Goal: Information Seeking & Learning: Find specific fact

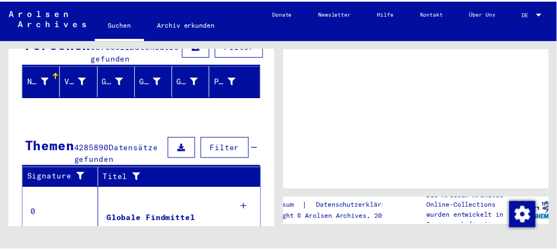
scroll to position [113, 0]
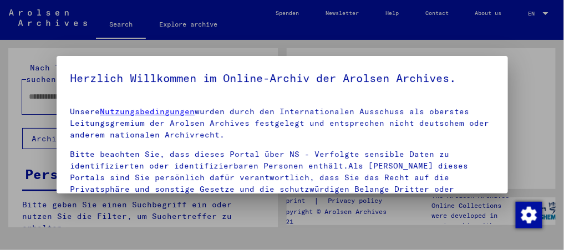
type input "*********"
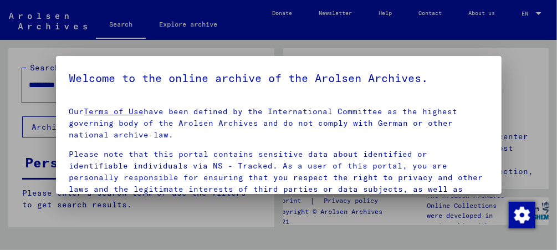
scroll to position [149, 0]
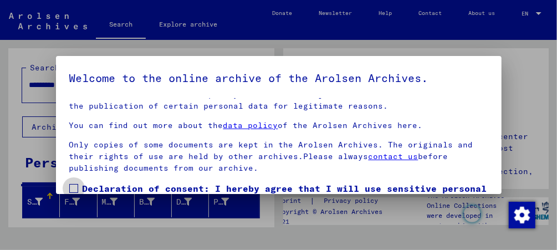
click at [72, 189] on span at bounding box center [73, 188] width 9 height 9
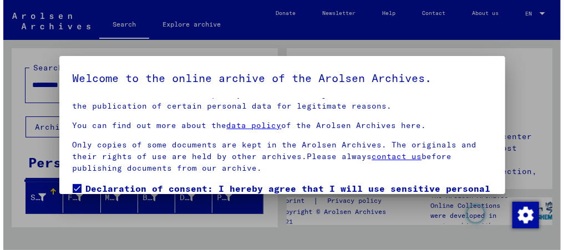
scroll to position [80, 0]
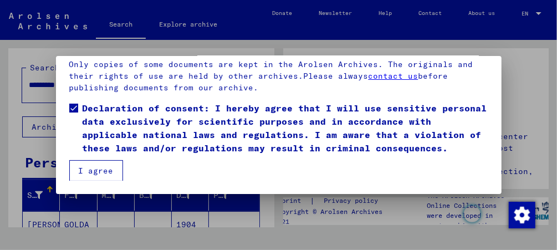
click at [89, 170] on button "I agree" at bounding box center [96, 170] width 54 height 21
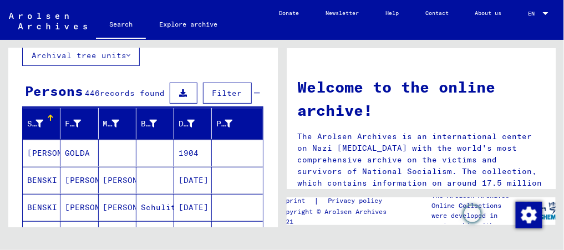
scroll to position [136, 0]
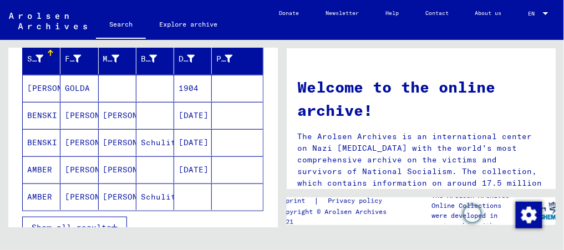
click at [77, 116] on mat-cell "[PERSON_NAME]" at bounding box center [79, 115] width 38 height 27
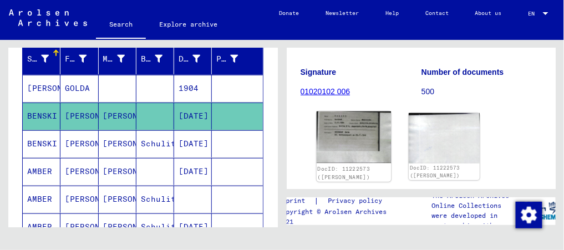
click at [361, 139] on img at bounding box center [353, 137] width 74 height 52
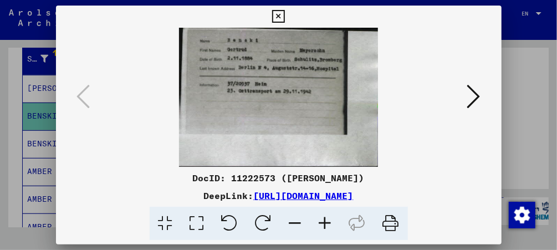
click at [325, 103] on img at bounding box center [279, 97] width 371 height 139
click at [475, 97] on icon at bounding box center [474, 96] width 13 height 27
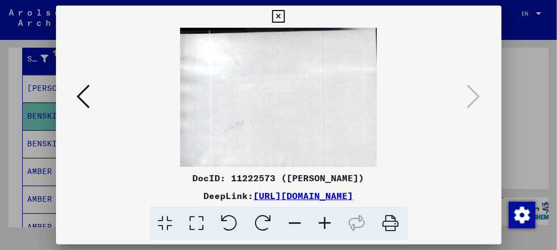
click at [282, 18] on icon at bounding box center [278, 16] width 13 height 13
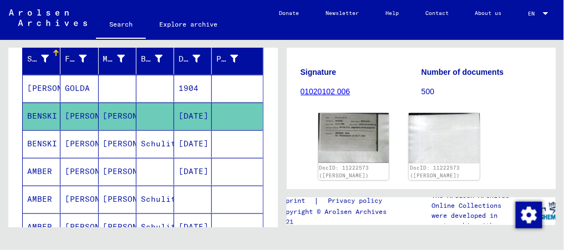
click at [72, 142] on mat-cell "[PERSON_NAME]" at bounding box center [79, 143] width 38 height 27
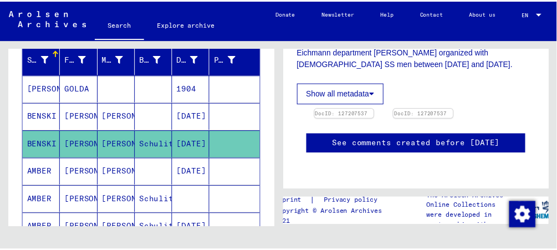
scroll to position [347, 0]
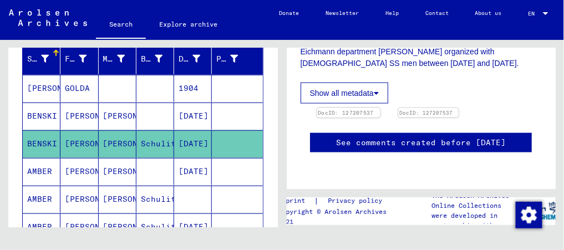
click at [353, 108] on img at bounding box center [348, 108] width 63 height 0
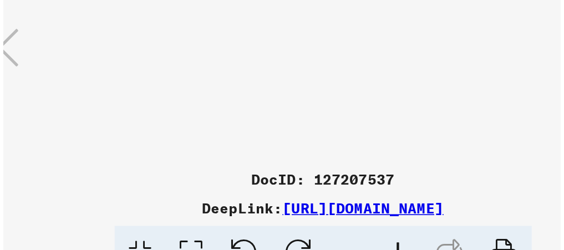
scroll to position [0, 0]
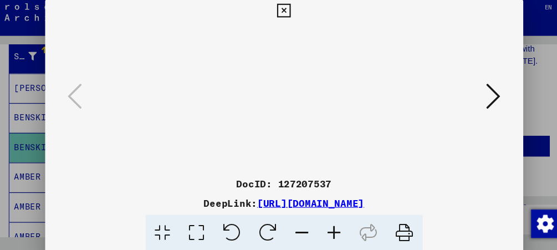
click at [477, 99] on icon at bounding box center [474, 96] width 13 height 27
click at [279, 17] on icon at bounding box center [278, 16] width 13 height 13
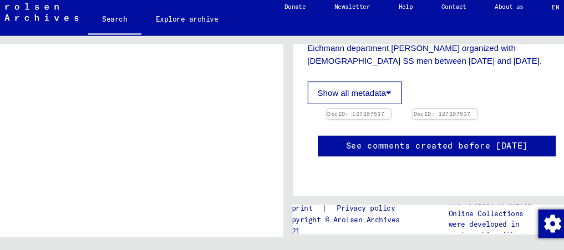
scroll to position [1005, 0]
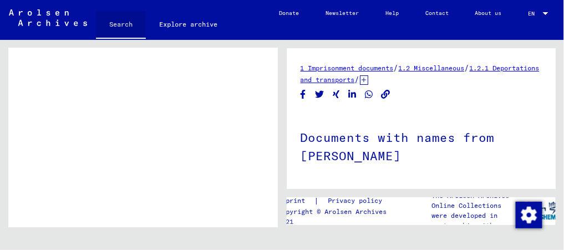
click at [125, 23] on link "Search" at bounding box center [121, 25] width 50 height 29
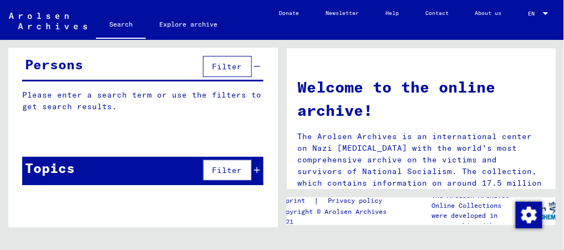
scroll to position [95, 0]
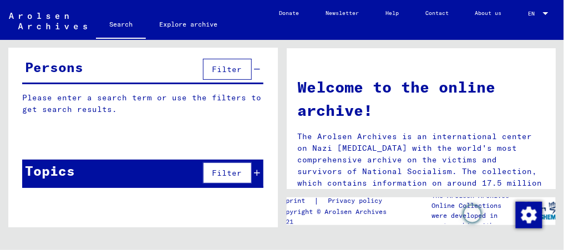
click at [63, 68] on div "Persons" at bounding box center [54, 67] width 58 height 20
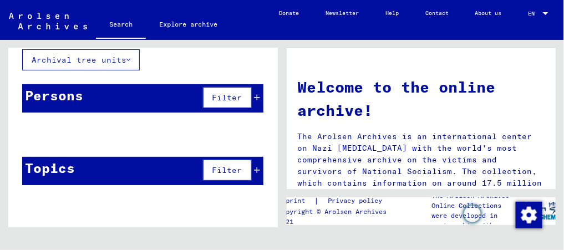
scroll to position [64, 0]
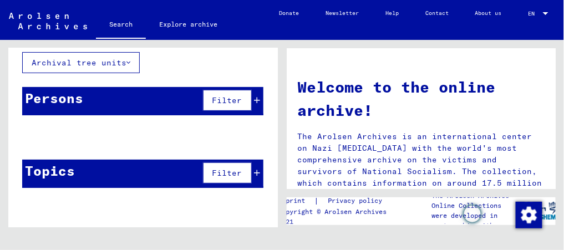
click at [56, 105] on div "Persons" at bounding box center [54, 98] width 58 height 20
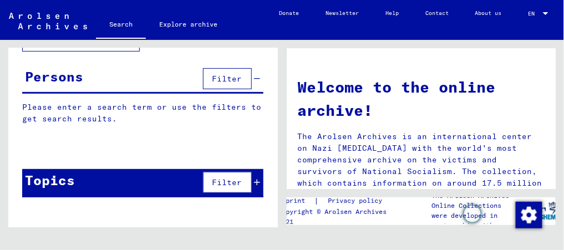
scroll to position [95, 0]
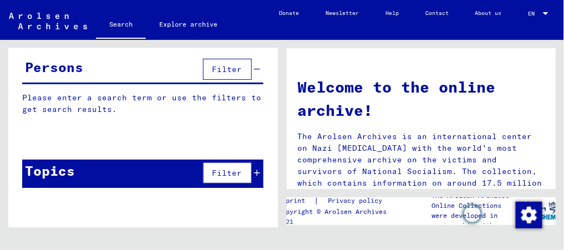
click at [56, 105] on p "Please enter a search term or use the filters to get search results." at bounding box center [142, 103] width 241 height 23
click at [55, 92] on p "Please enter a search term or use the filters to get search results." at bounding box center [142, 103] width 241 height 23
click at [57, 108] on p "Please enter a search term or use the filters to get search results." at bounding box center [142, 103] width 241 height 23
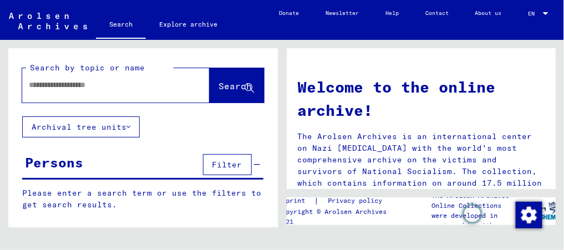
click at [60, 86] on input "text" at bounding box center [103, 85] width 148 height 12
type input "*"
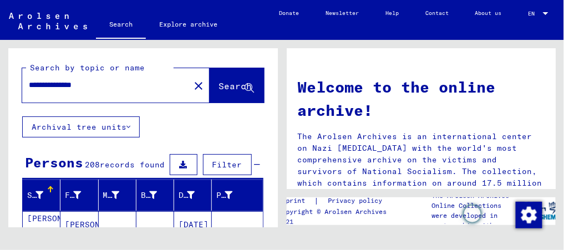
click at [50, 192] on div at bounding box center [50, 190] width 1 height 6
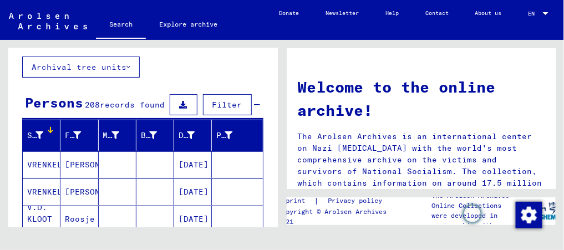
scroll to position [115, 0]
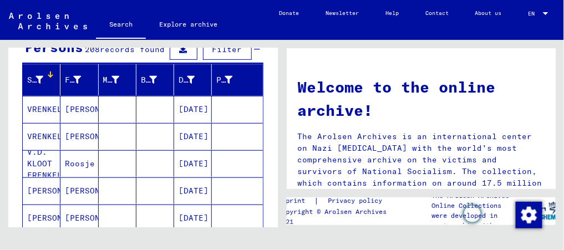
click at [48, 78] on div at bounding box center [49, 75] width 3 height 3
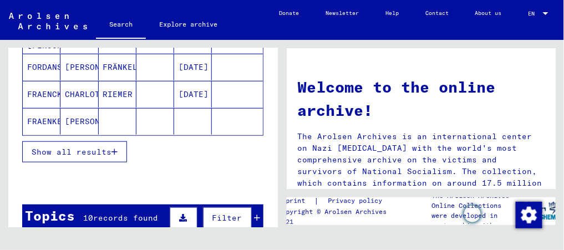
scroll to position [224, 0]
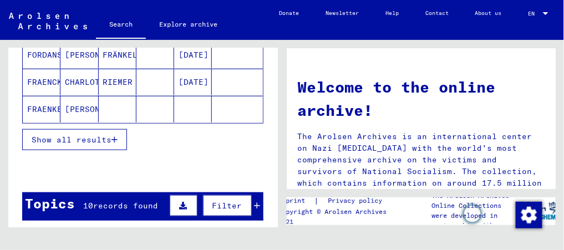
click at [52, 147] on button "Show all results" at bounding box center [74, 139] width 105 height 21
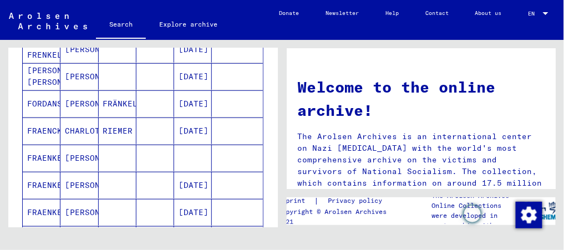
scroll to position [0, 0]
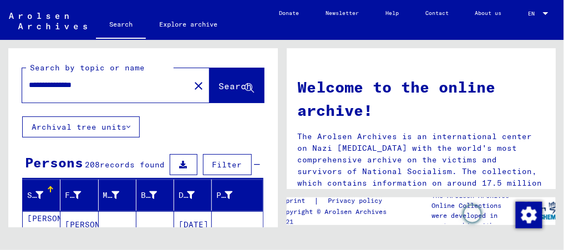
click at [62, 83] on input "**********" at bounding box center [103, 85] width 148 height 12
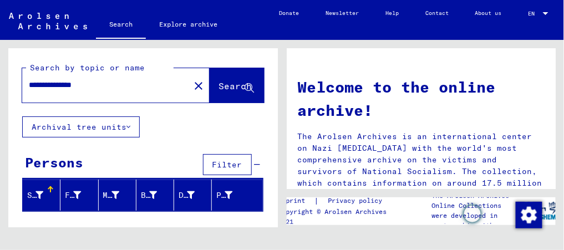
type input "**********"
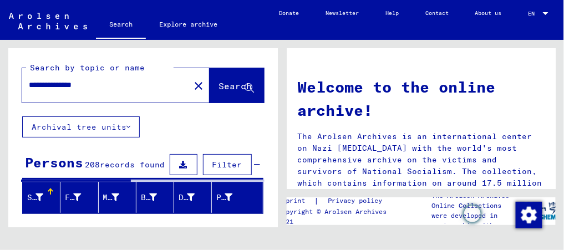
click at [107, 131] on font "Archival tree units" at bounding box center [79, 127] width 95 height 10
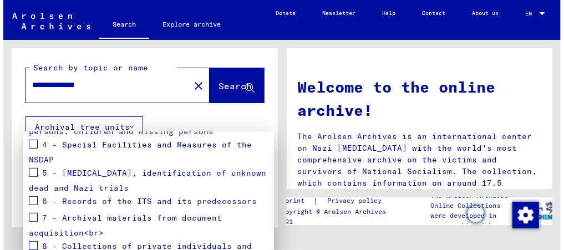
scroll to position [271, 0]
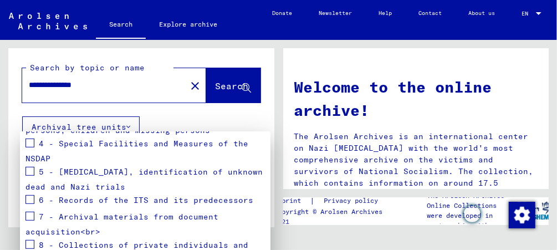
click at [168, 123] on div at bounding box center [278, 125] width 557 height 250
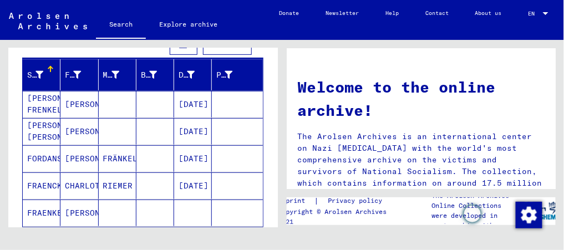
scroll to position [182, 0]
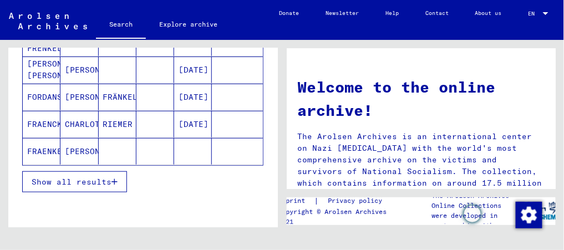
click at [43, 153] on mat-cell "FRAENKEL" at bounding box center [42, 151] width 38 height 27
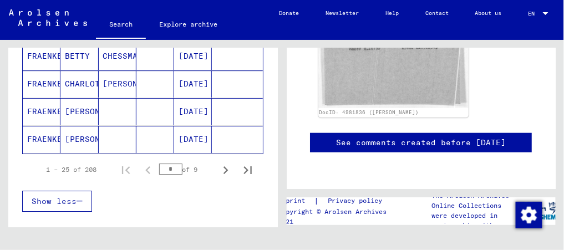
scroll to position [752, 0]
click at [222, 162] on icon "Next page" at bounding box center [226, 170] width 16 height 16
type input "*"
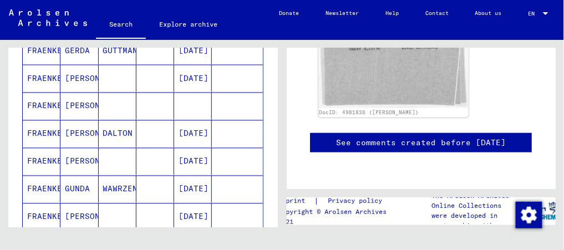
scroll to position [423, 0]
click at [78, 161] on mat-cell "[PERSON_NAME]" at bounding box center [79, 162] width 38 height 27
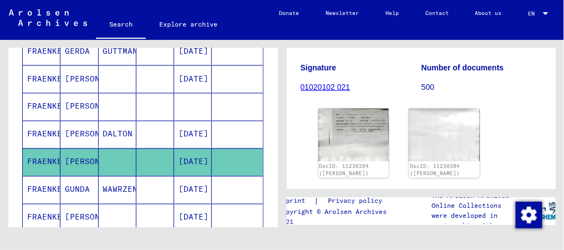
scroll to position [169, 0]
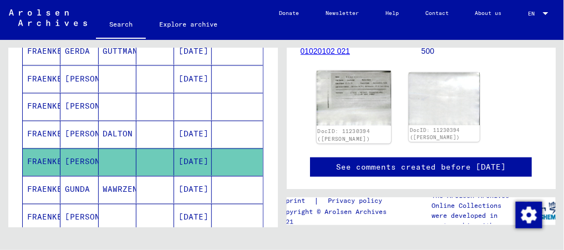
click at [337, 98] on img at bounding box center [353, 98] width 74 height 55
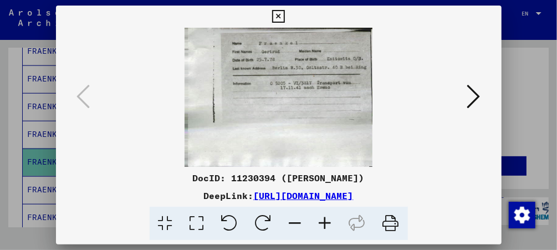
click at [320, 85] on img at bounding box center [279, 97] width 371 height 139
click at [274, 17] on icon at bounding box center [278, 16] width 13 height 13
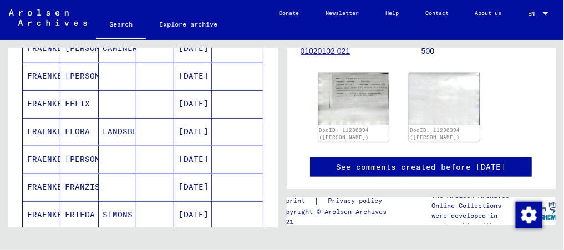
scroll to position [0, 0]
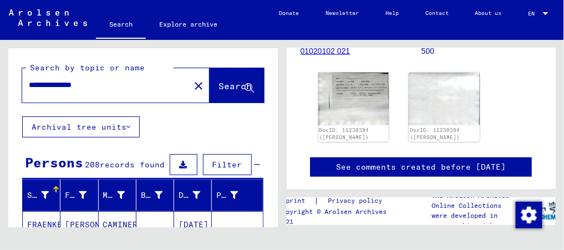
click at [68, 87] on input "**********" at bounding box center [106, 85] width 154 height 12
type input "**********"
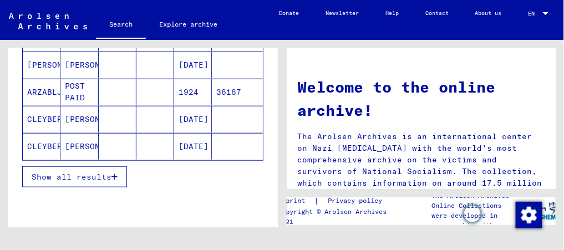
scroll to position [187, 0]
click at [104, 183] on div "Show all results" at bounding box center [142, 176] width 241 height 32
click at [103, 171] on span "Show all results" at bounding box center [72, 176] width 80 height 10
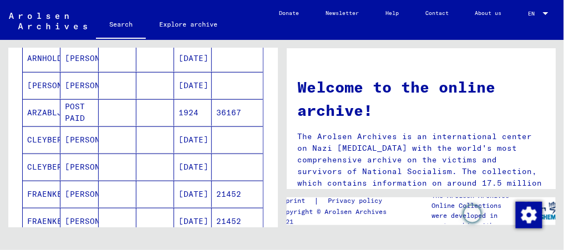
scroll to position [196, 0]
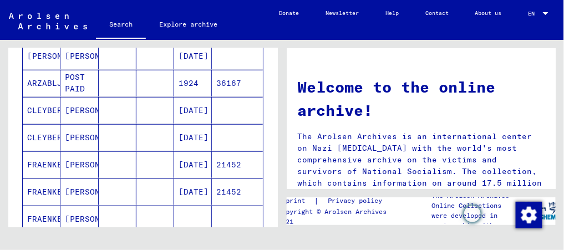
click at [81, 168] on mat-cell "[PERSON_NAME]" at bounding box center [79, 164] width 38 height 27
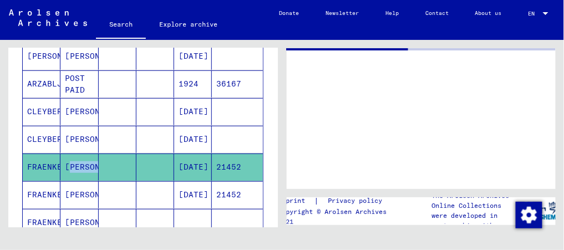
click at [81, 168] on mat-cell "[PERSON_NAME]" at bounding box center [79, 167] width 38 height 27
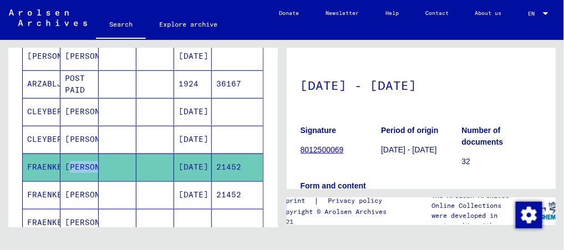
scroll to position [54, 0]
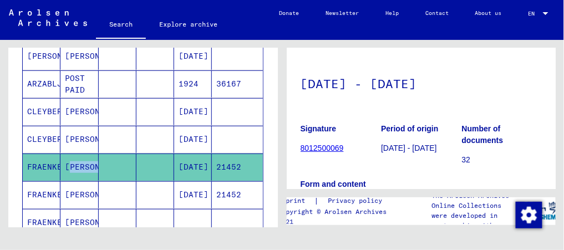
click at [321, 151] on link "8012500069" at bounding box center [322, 148] width 43 height 9
